Goal: Information Seeking & Learning: Learn about a topic

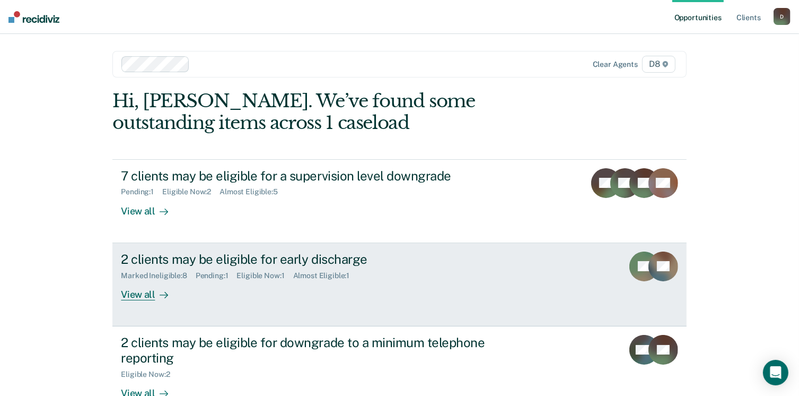
scroll to position [71, 0]
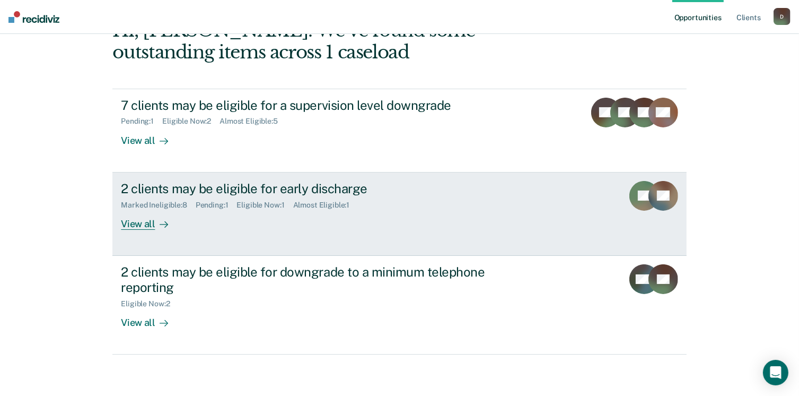
click at [144, 220] on div "View all" at bounding box center [150, 219] width 59 height 21
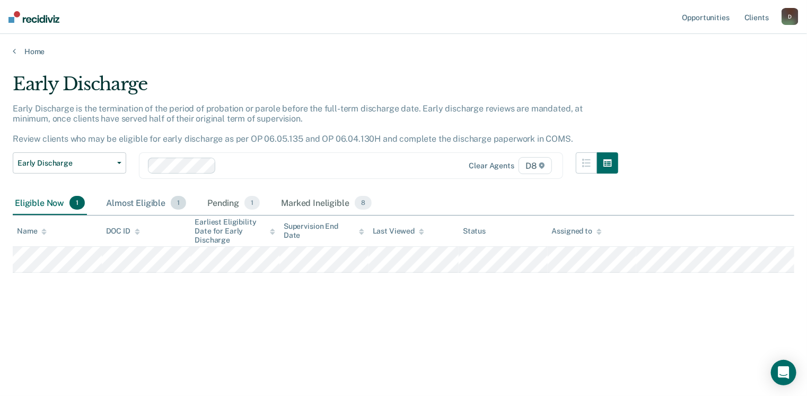
click at [145, 196] on div "Almost Eligible 1" at bounding box center [146, 202] width 84 height 23
click at [223, 197] on div "Pending 1" at bounding box center [233, 202] width 57 height 23
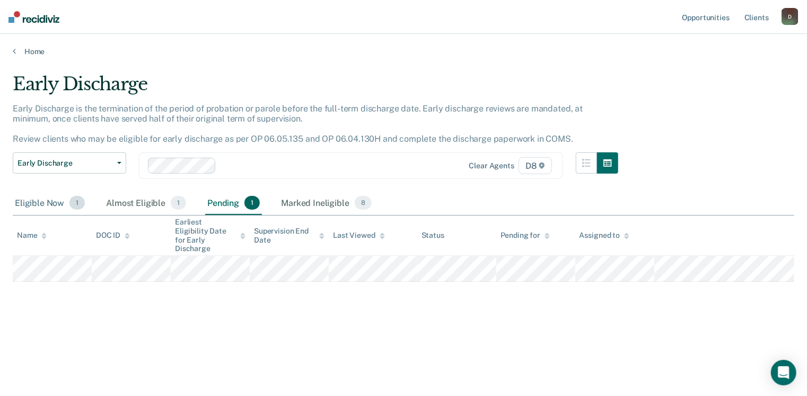
click at [55, 206] on div "Eligible Now 1" at bounding box center [50, 202] width 74 height 23
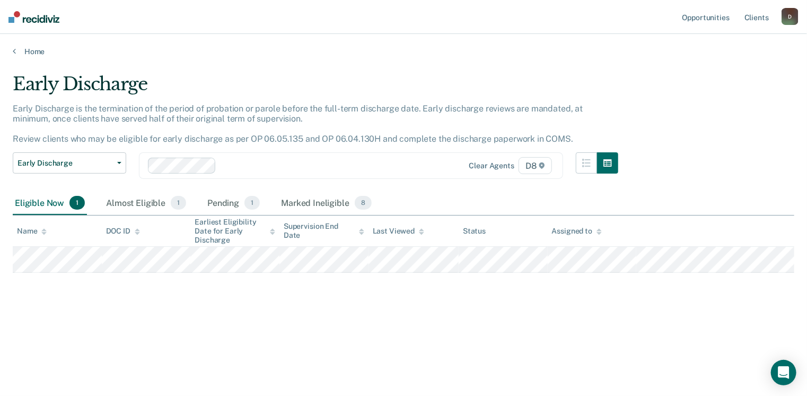
click at [23, 56] on main "Early Discharge Early Discharge is the termination of the period of probation o…" at bounding box center [403, 224] width 807 height 336
click at [11, 48] on div "Home" at bounding box center [403, 45] width 807 height 22
click at [13, 49] on icon at bounding box center [14, 51] width 3 height 8
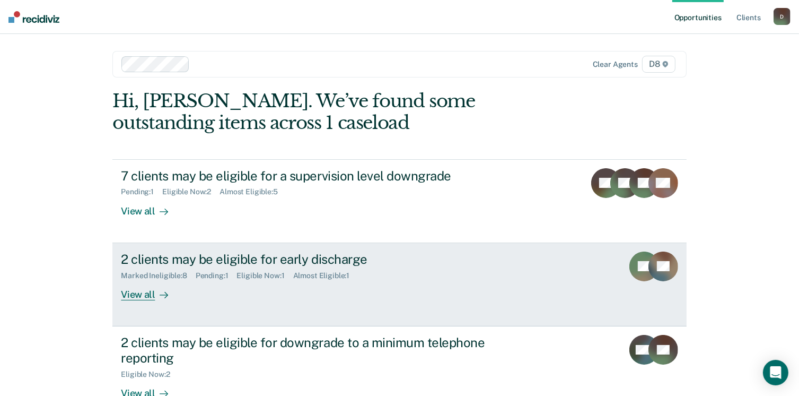
scroll to position [71, 0]
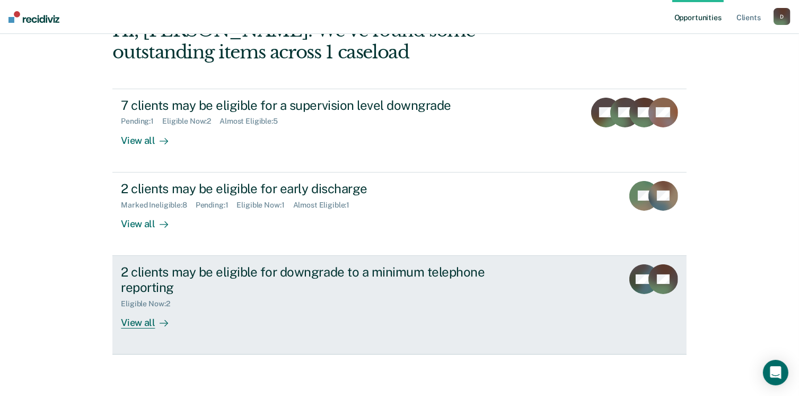
click at [135, 320] on div "View all" at bounding box center [150, 318] width 59 height 21
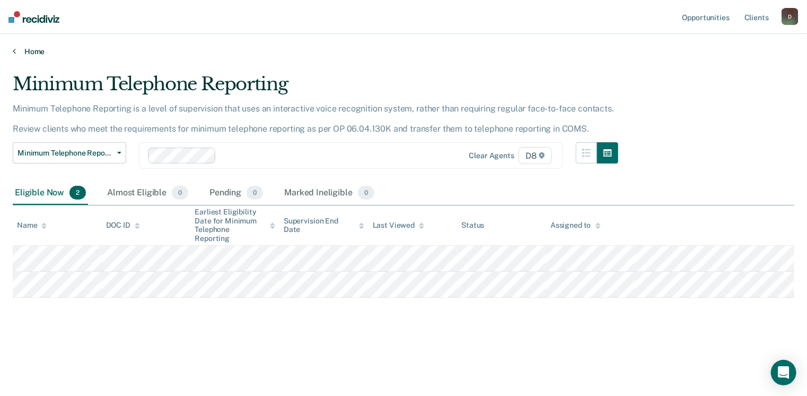
click at [19, 52] on link "Home" at bounding box center [404, 52] width 782 height 10
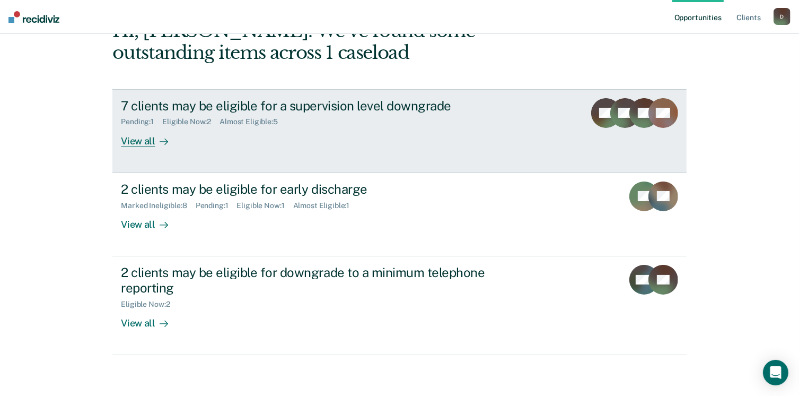
scroll to position [71, 0]
click at [134, 146] on link "7 clients may be eligible for a supervision level downgrade Pending : 1 Eligibl…" at bounding box center [399, 131] width 574 height 84
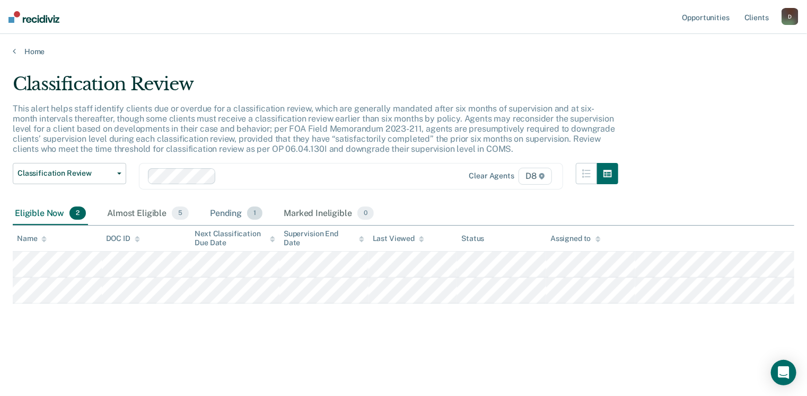
click at [231, 213] on div "Pending 1" at bounding box center [236, 213] width 57 height 23
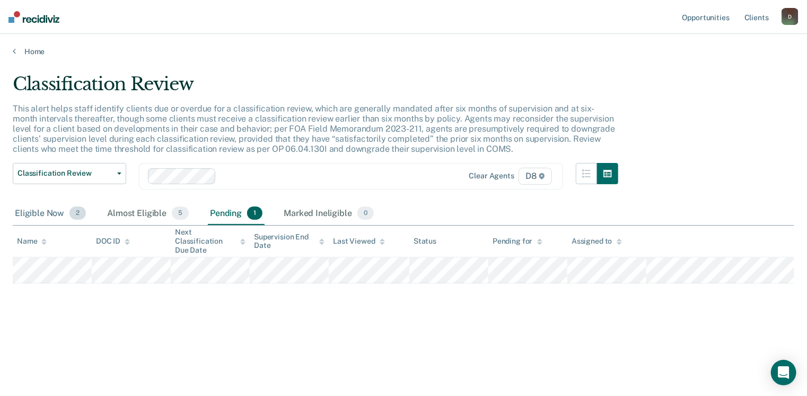
click at [45, 213] on div "Eligible Now 2" at bounding box center [50, 213] width 75 height 23
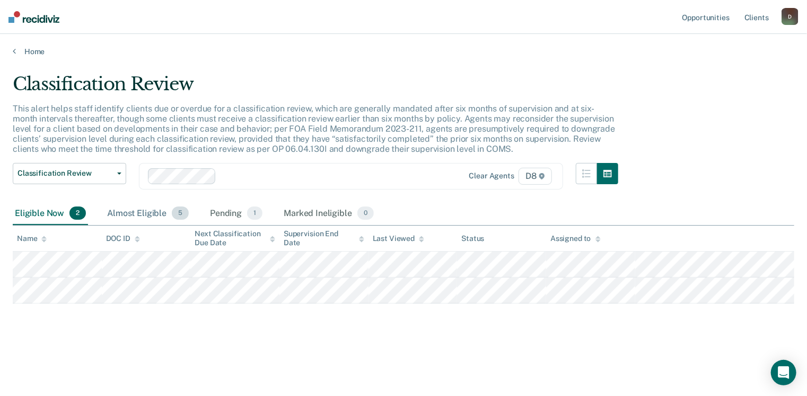
click at [127, 221] on div "Almost Eligible 5" at bounding box center [148, 213] width 86 height 23
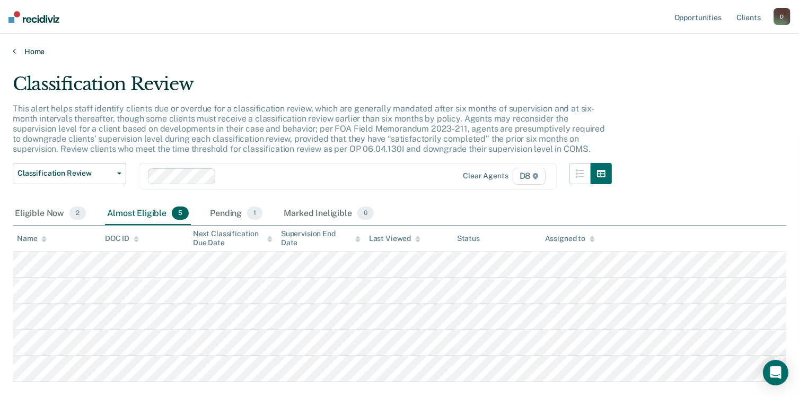
click at [15, 51] on icon at bounding box center [14, 51] width 3 height 8
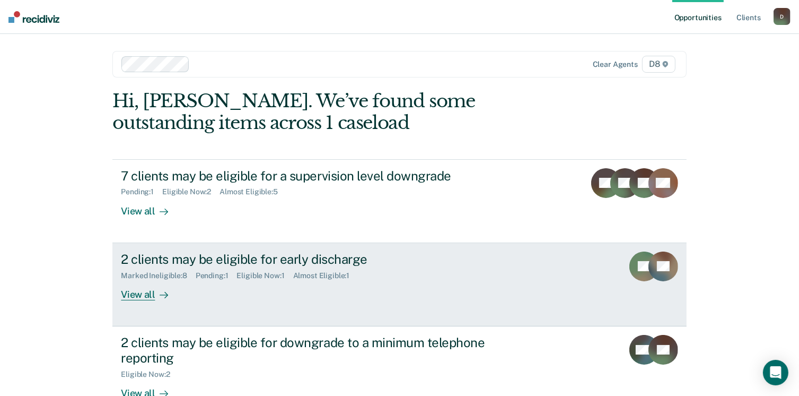
click at [142, 278] on div "Marked Ineligible : 8" at bounding box center [158, 275] width 74 height 9
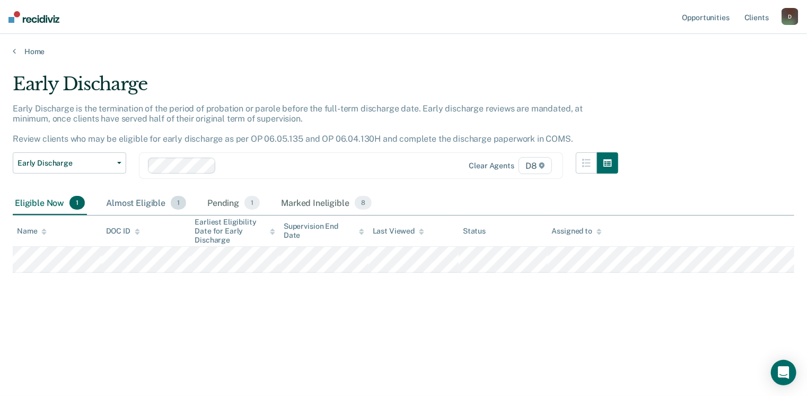
click at [151, 206] on div "Almost Eligible 1" at bounding box center [146, 202] width 84 height 23
click at [229, 202] on div "Pending 1" at bounding box center [233, 202] width 57 height 23
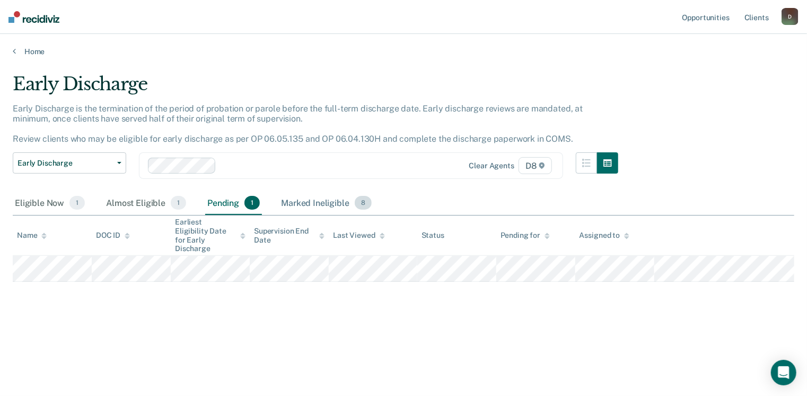
click at [314, 201] on div "Marked Ineligible 8" at bounding box center [326, 202] width 95 height 23
